Goal: Task Accomplishment & Management: Use online tool/utility

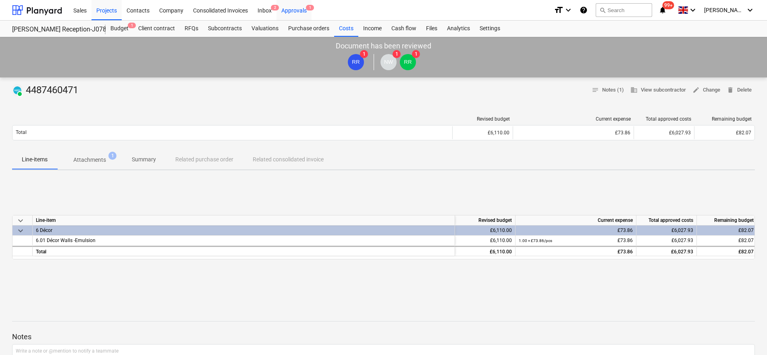
click at [276, 11] on div "Approvals 1" at bounding box center [293, 10] width 35 height 21
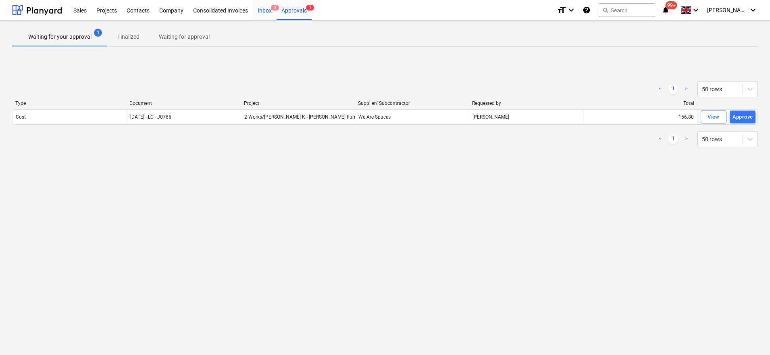
click at [268, 11] on div "Inbox 2" at bounding box center [265, 10] width 24 height 21
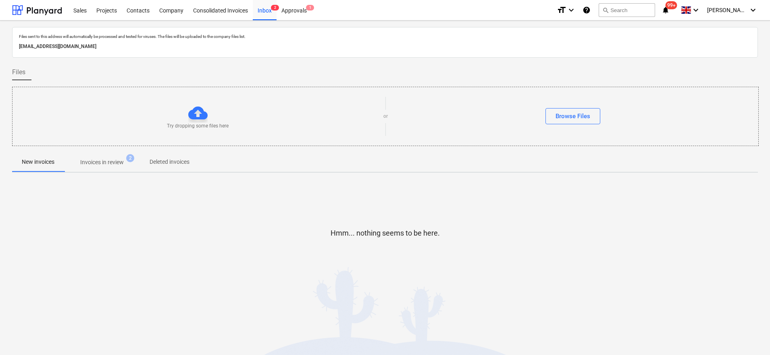
click at [98, 156] on span "Invoices in review 2" at bounding box center [102, 162] width 76 height 15
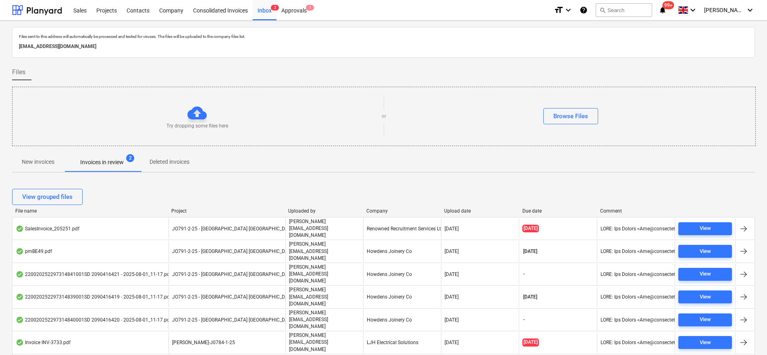
scroll to position [41, 0]
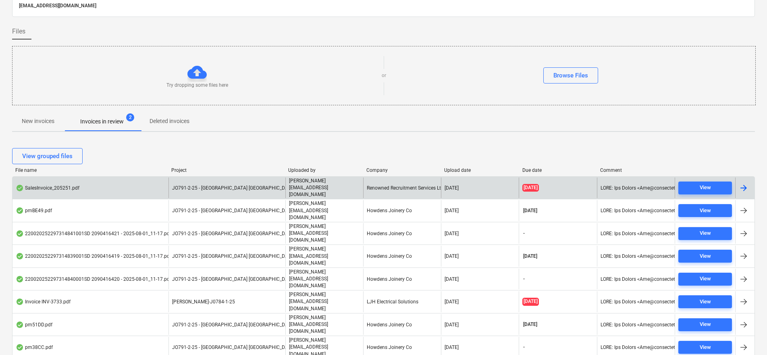
click at [410, 185] on div "Renowned Recruitment Services Ltd" at bounding box center [402, 187] width 78 height 21
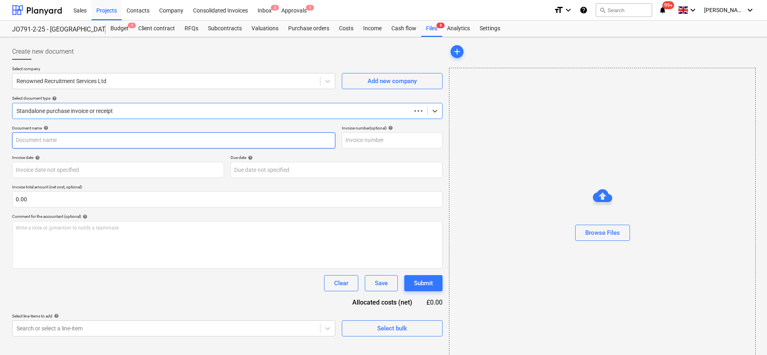
type input "205251"
type input "[DATE]"
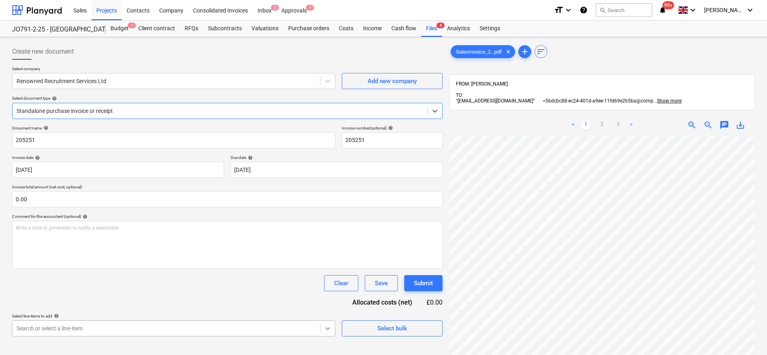
click at [326, 330] on body "Sales Projects Contacts Company Consolidated Invoices Inbox 2 Approvals 1 forma…" at bounding box center [383, 177] width 767 height 355
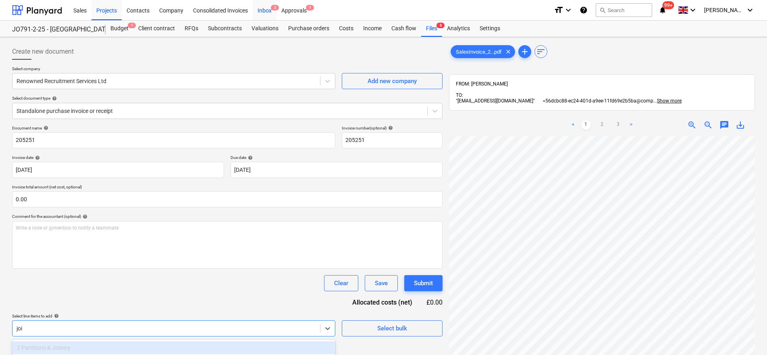
type input "joi"
click at [258, 10] on div "Inbox 2" at bounding box center [265, 10] width 24 height 21
